Goal: Task Accomplishment & Management: Complete application form

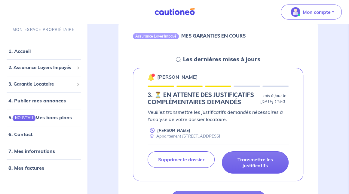
scroll to position [90, 0]
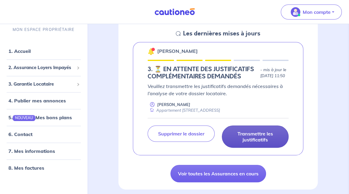
click at [255, 127] on p "Transmettre les justificatifs" at bounding box center [255, 137] width 52 height 12
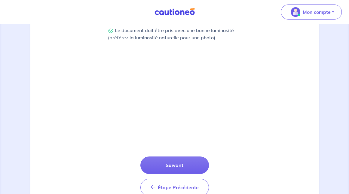
scroll to position [207, 0]
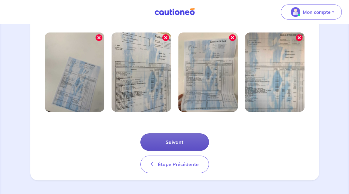
click at [180, 127] on button "Suivant" at bounding box center [174, 142] width 69 height 17
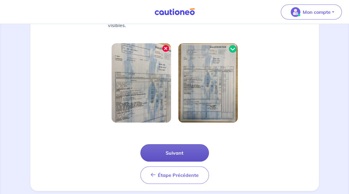
scroll to position [180, 0]
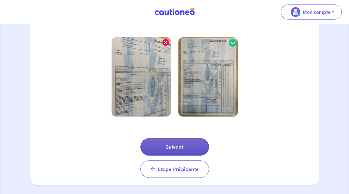
click at [186, 127] on button "Suivant" at bounding box center [174, 146] width 69 height 17
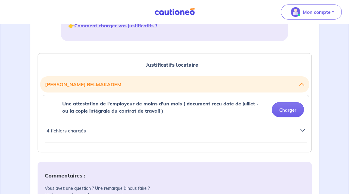
scroll to position [120, 0]
click at [290, 107] on button "Charger" at bounding box center [288, 109] width 32 height 15
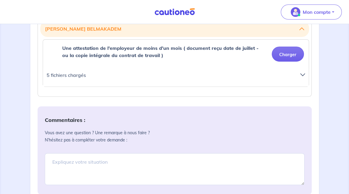
scroll to position [139, 0]
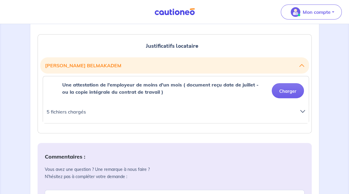
click at [302, 110] on icon at bounding box center [302, 111] width 5 height 5
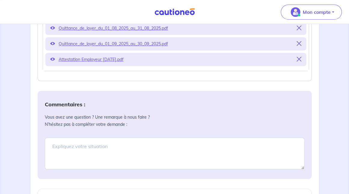
scroll to position [289, 0]
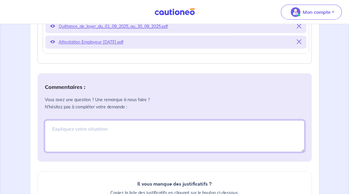
click at [175, 127] on textarea at bounding box center [175, 136] width 260 height 32
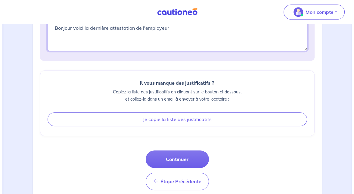
scroll to position [400, 0]
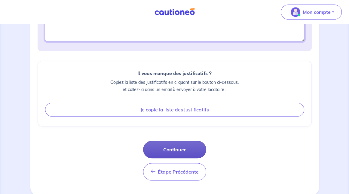
type textarea "Bonjour voici la dernière attestation de l'employeur"
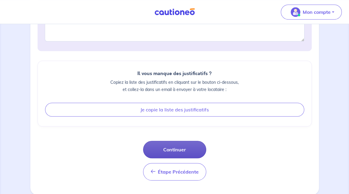
click at [189, 127] on button "Continuer" at bounding box center [174, 149] width 63 height 17
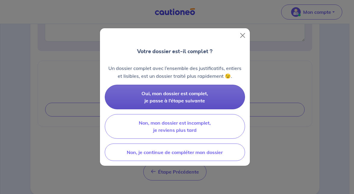
click at [192, 94] on span "Oui, mon dossier est complet, je passe à l’étape suivante" at bounding box center [174, 97] width 66 height 13
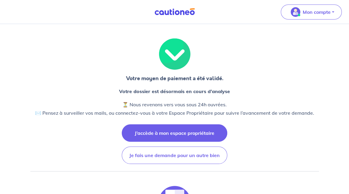
click at [177, 127] on button "J’accède à mon espace propriétaire" at bounding box center [175, 132] width 106 height 17
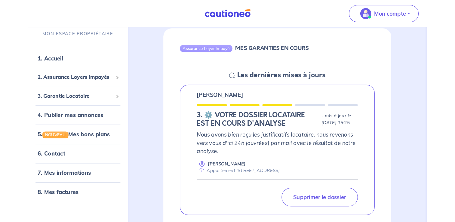
scroll to position [60, 0]
